Goal: Check status: Check status

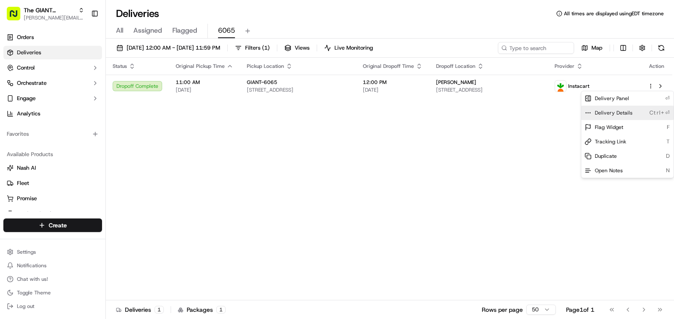
click at [629, 113] on span "Delivery Details" at bounding box center [614, 112] width 38 height 7
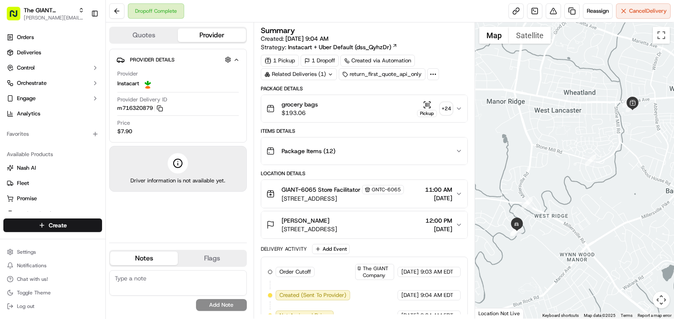
click at [463, 108] on icon "button" at bounding box center [459, 108] width 7 height 7
